Goal: Task Accomplishment & Management: Manage account settings

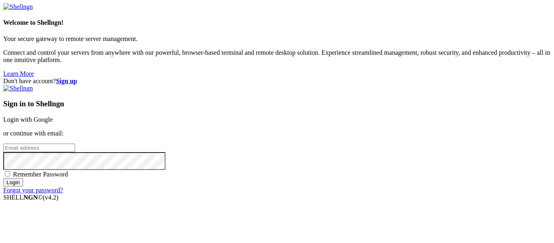
type input "[EMAIL_ADDRESS][DOMAIN_NAME]"
click at [68, 171] on span "Remember Password" at bounding box center [40, 174] width 55 height 7
click at [10, 171] on input "Remember Password" at bounding box center [7, 173] width 5 height 5
click at [68, 171] on span "Remember Password" at bounding box center [40, 174] width 55 height 7
click at [10, 171] on input "Remember Password" at bounding box center [7, 173] width 5 height 5
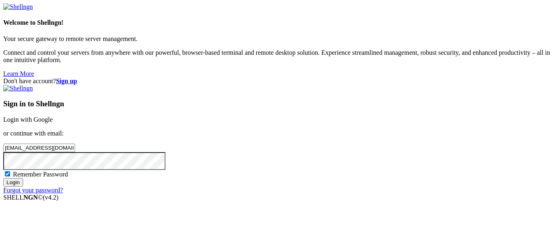
checkbox input "false"
click at [23, 187] on input "Login" at bounding box center [13, 182] width 20 height 9
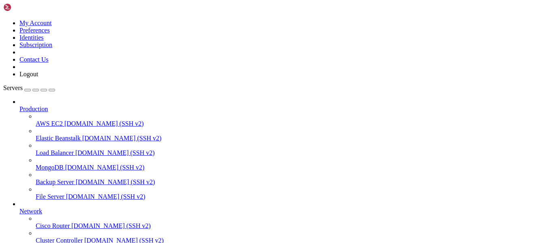
scroll to position [33, 0]
click at [64, 193] on span "File Server" at bounding box center [50, 196] width 29 height 7
click at [66, 193] on span "[DOMAIN_NAME] (SSH v2)" at bounding box center [105, 196] width 79 height 7
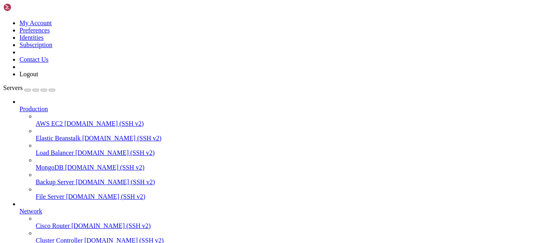
scroll to position [44, 0]
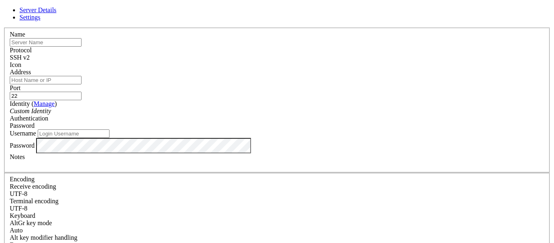
type input "[EMAIL_ADDRESS][DOMAIN_NAME]"
click at [330, 54] on div "SSH v2" at bounding box center [277, 57] width 534 height 7
click at [82, 47] on input "text" at bounding box center [46, 42] width 72 height 9
type input "Latias"
click at [82, 84] on input "Address" at bounding box center [46, 80] width 72 height 9
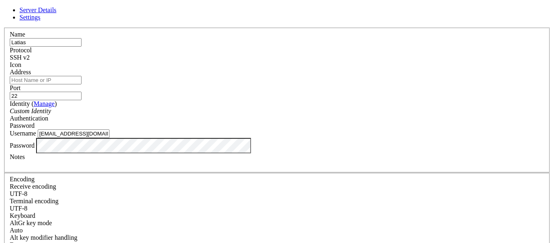
click at [337, 56] on div "SSH v2" at bounding box center [277, 57] width 534 height 7
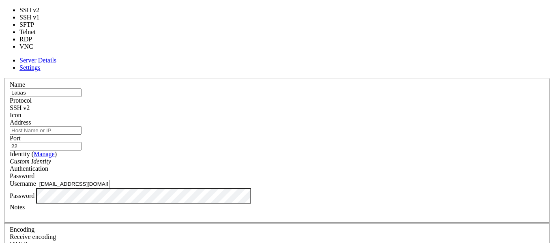
click at [337, 104] on div "SSH v2" at bounding box center [277, 107] width 534 height 7
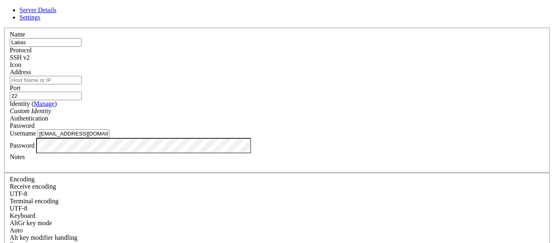
click at [337, 56] on div "SSH v2" at bounding box center [277, 57] width 534 height 7
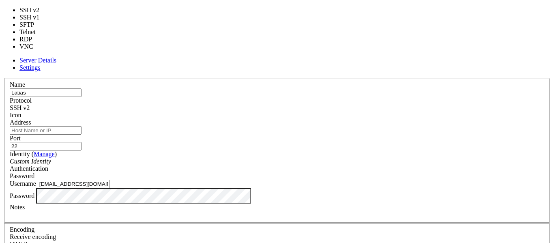
click at [337, 104] on div "SSH v2" at bounding box center [277, 107] width 534 height 7
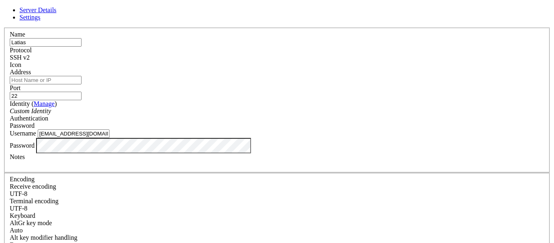
click at [335, 54] on div "SSH v2" at bounding box center [277, 57] width 534 height 7
click at [324, 54] on div "SSH v1" at bounding box center [277, 57] width 534 height 7
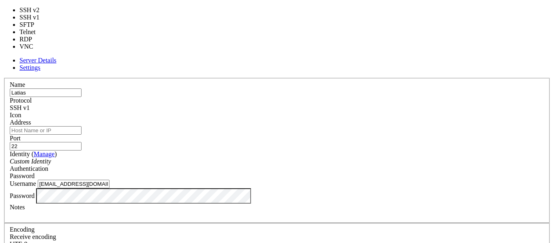
click at [326, 97] on div "Protocol SSH v1" at bounding box center [277, 104] width 534 height 15
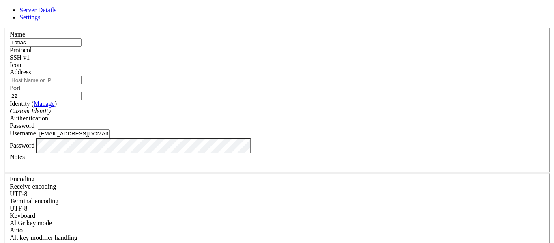
click at [366, 124] on div "Authentication Password" at bounding box center [277, 122] width 534 height 15
click at [361, 122] on div "Password" at bounding box center [277, 125] width 534 height 7
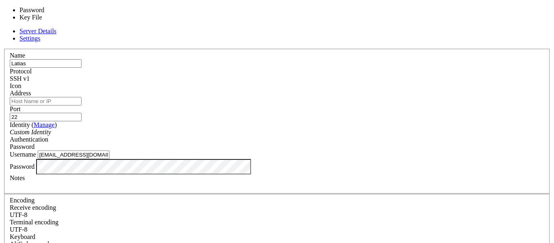
click at [361, 143] on div "Password" at bounding box center [277, 146] width 534 height 7
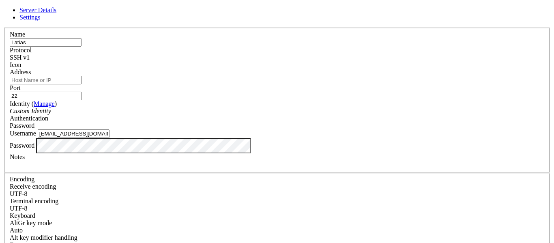
click at [361, 122] on div "Password" at bounding box center [277, 125] width 534 height 7
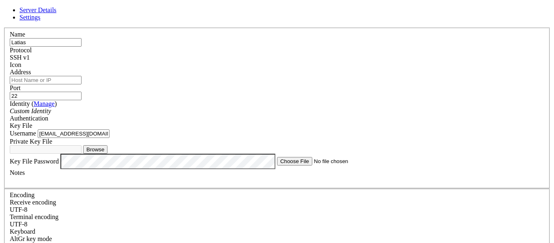
click at [347, 122] on div "Key File" at bounding box center [277, 125] width 534 height 7
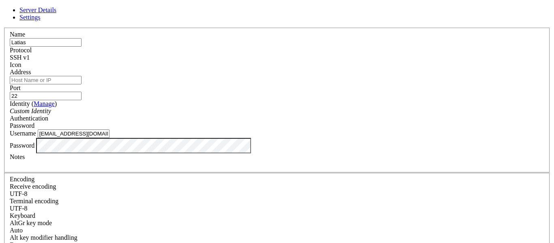
click at [251, 108] on div "Custom Identity" at bounding box center [277, 110] width 534 height 7
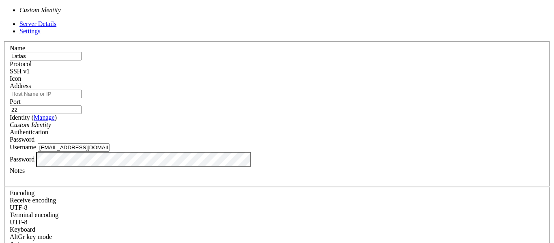
click at [249, 121] on div "Custom Identity" at bounding box center [277, 124] width 534 height 7
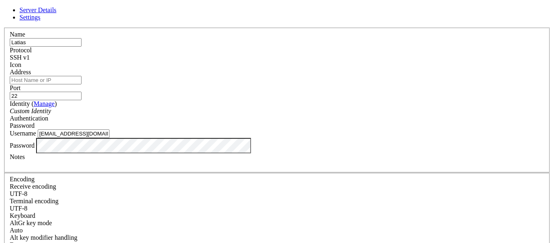
scroll to position [19, 0]
drag, startPoint x: 251, startPoint y: 122, endPoint x: 172, endPoint y: 122, distance: 79.5
click at [109, 129] on input "[EMAIL_ADDRESS][DOMAIN_NAME]" at bounding box center [74, 133] width 72 height 9
type input "latias"
click at [161, 155] on div "Name [PERSON_NAME] Protocol SSH v1 Icon Address Port 22 ( Manage )" at bounding box center [276, 177] width 547 height 298
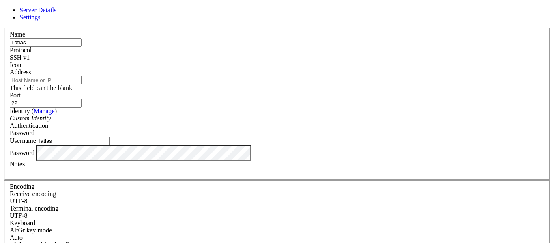
click at [82, 76] on input "Address" at bounding box center [46, 80] width 72 height 9
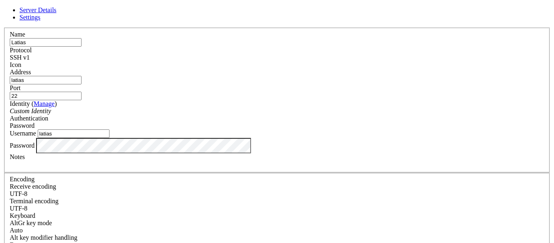
type input "latias"
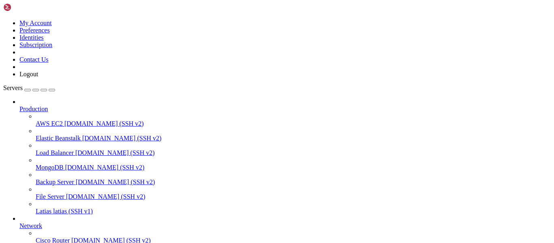
click at [53, 208] on span "latias (SSH v1)" at bounding box center [73, 211] width 40 height 7
